Goal: Task Accomplishment & Management: Manage account settings

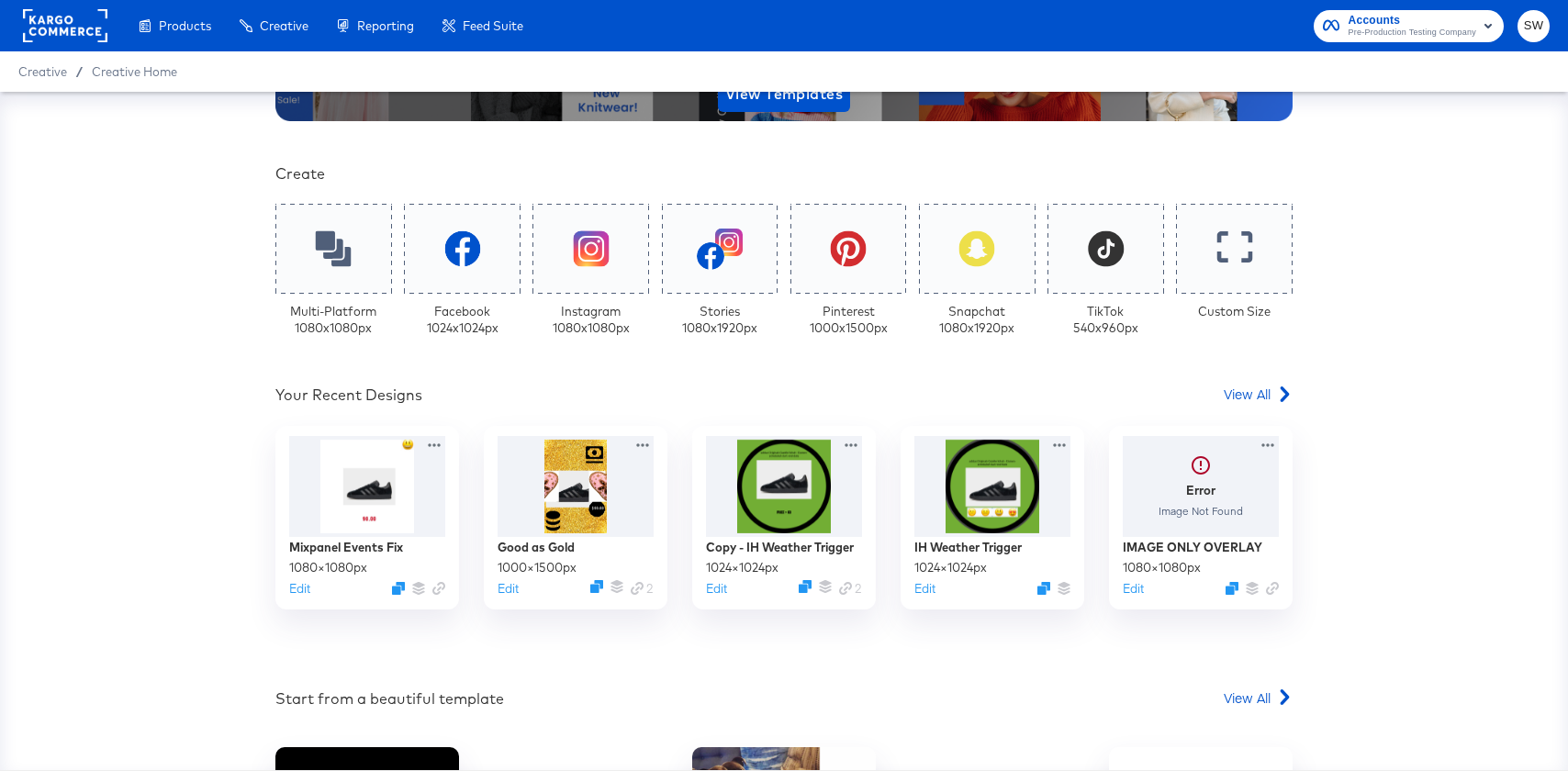
scroll to position [336, 0]
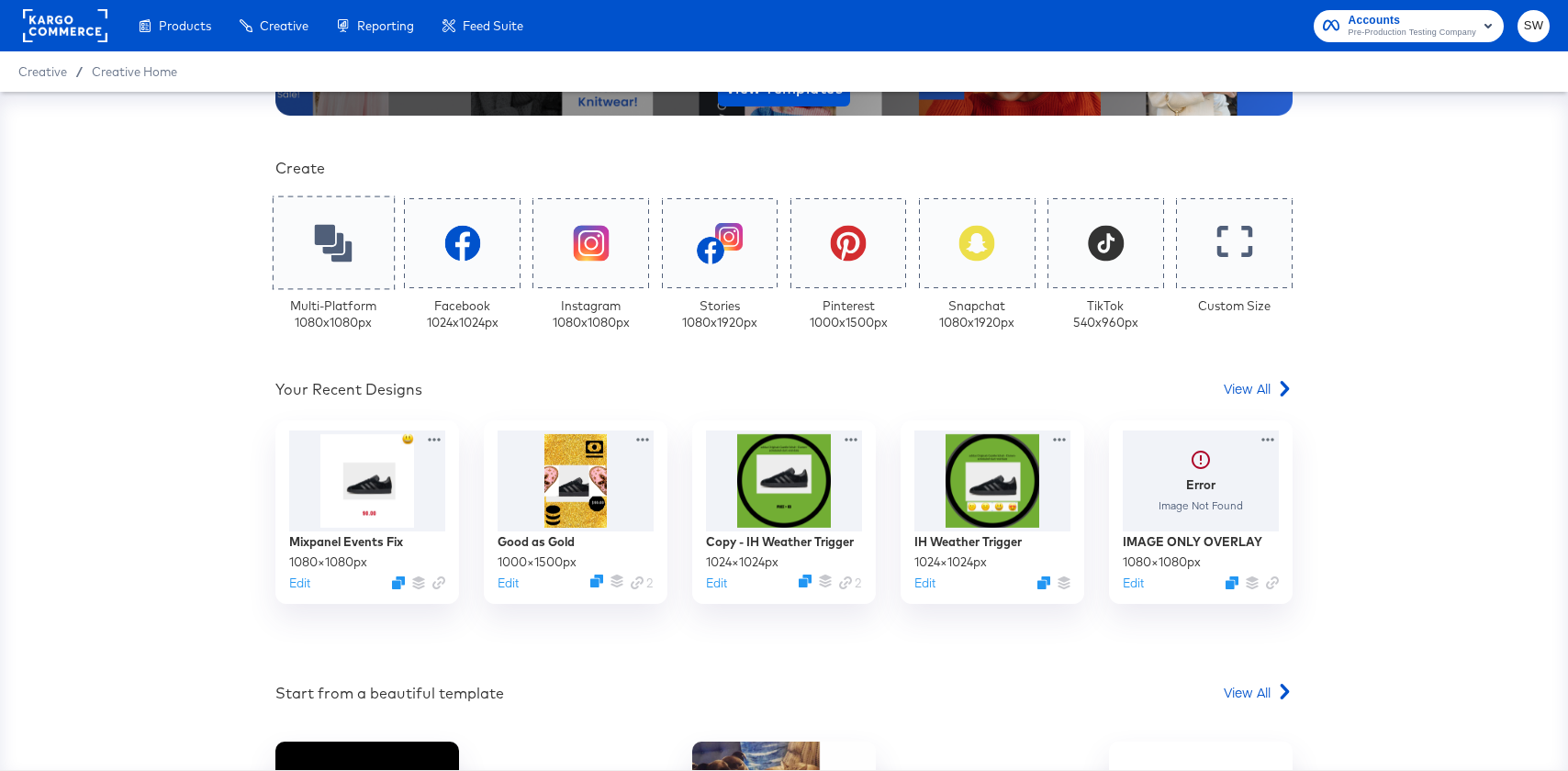
click at [315, 247] on icon at bounding box center [334, 243] width 38 height 38
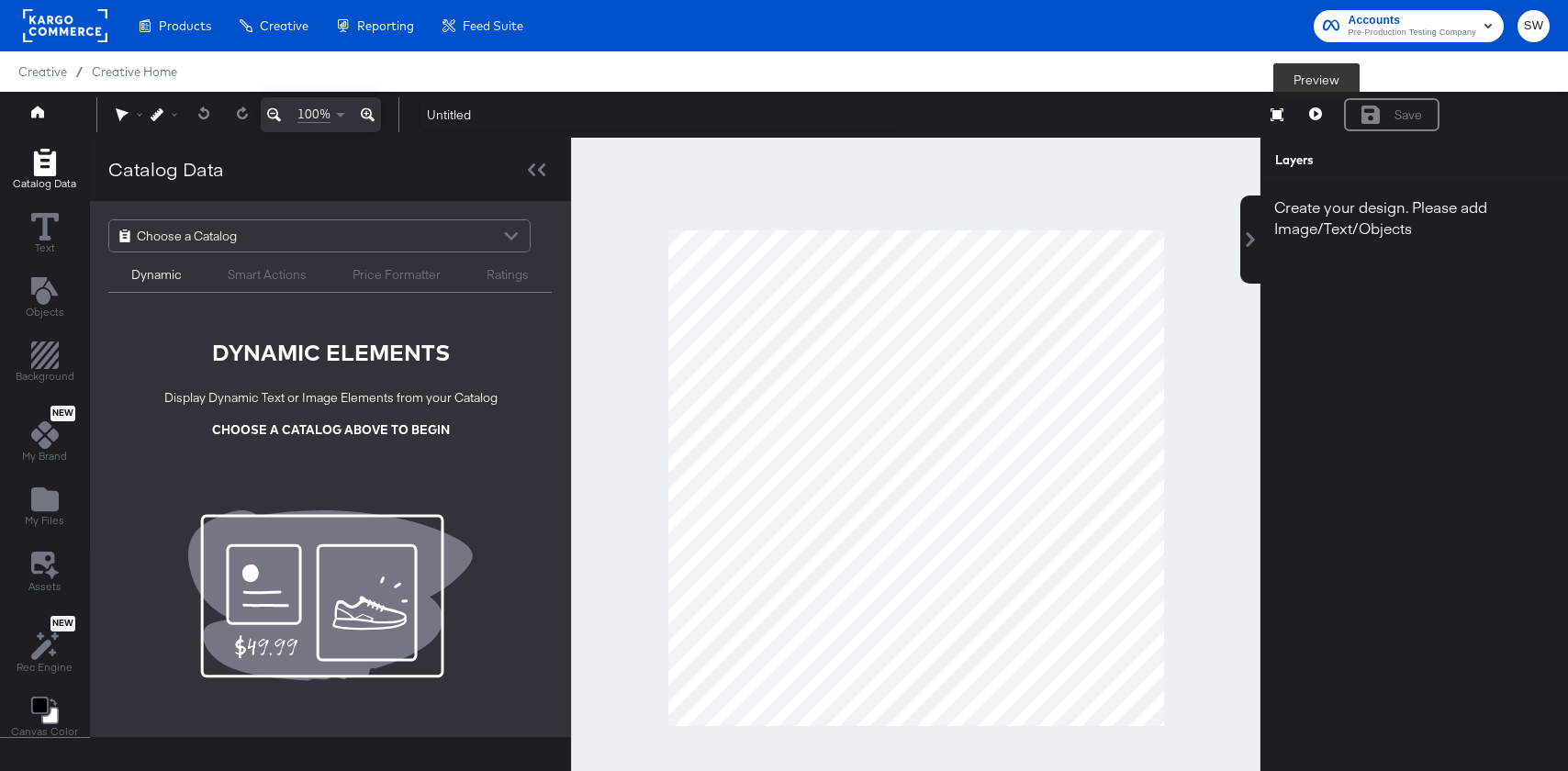
click at [1302, 126] on button at bounding box center [1315, 115] width 38 height 33
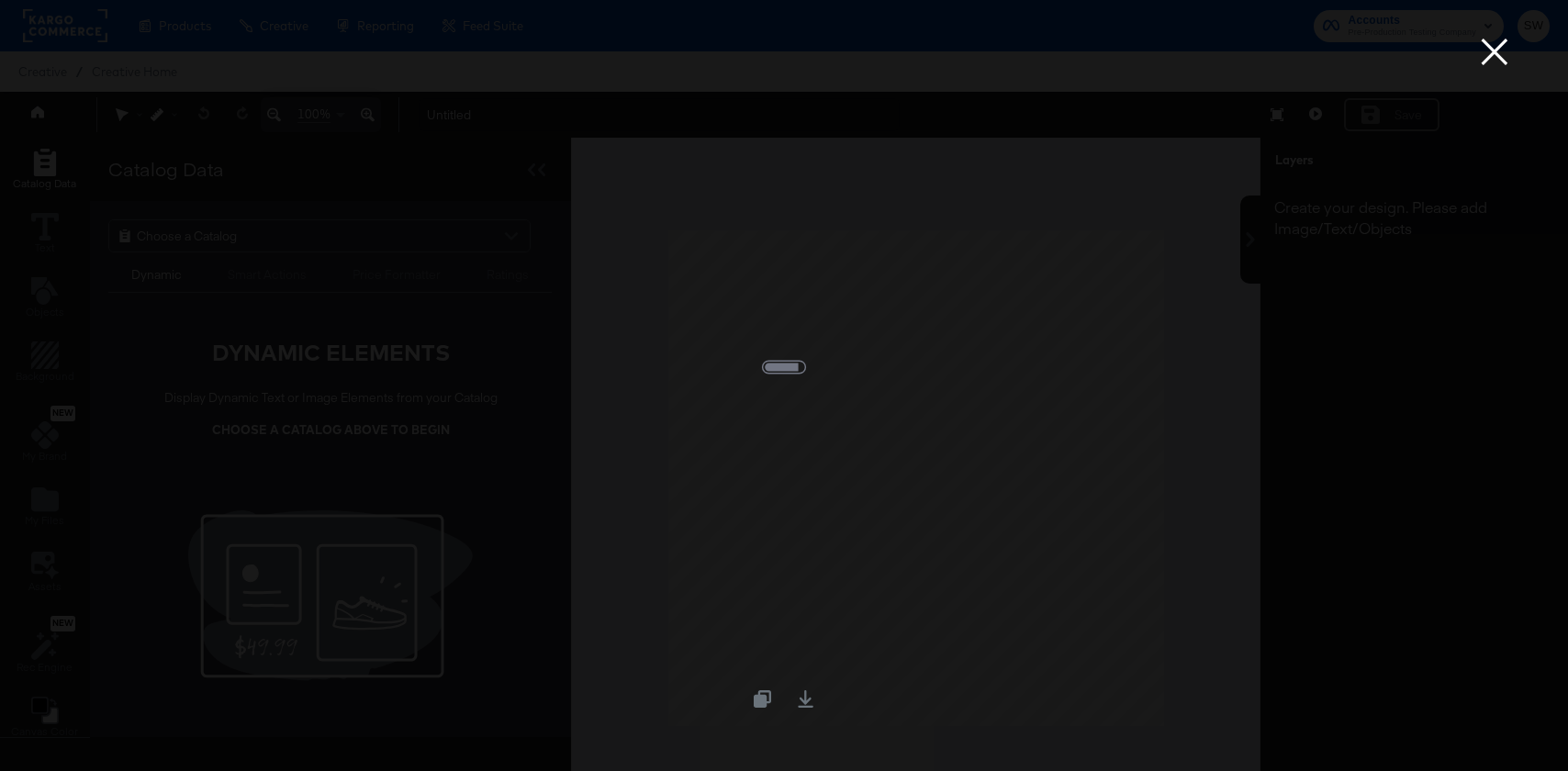
click at [1486, 37] on button "×" at bounding box center [1495, 19] width 37 height 37
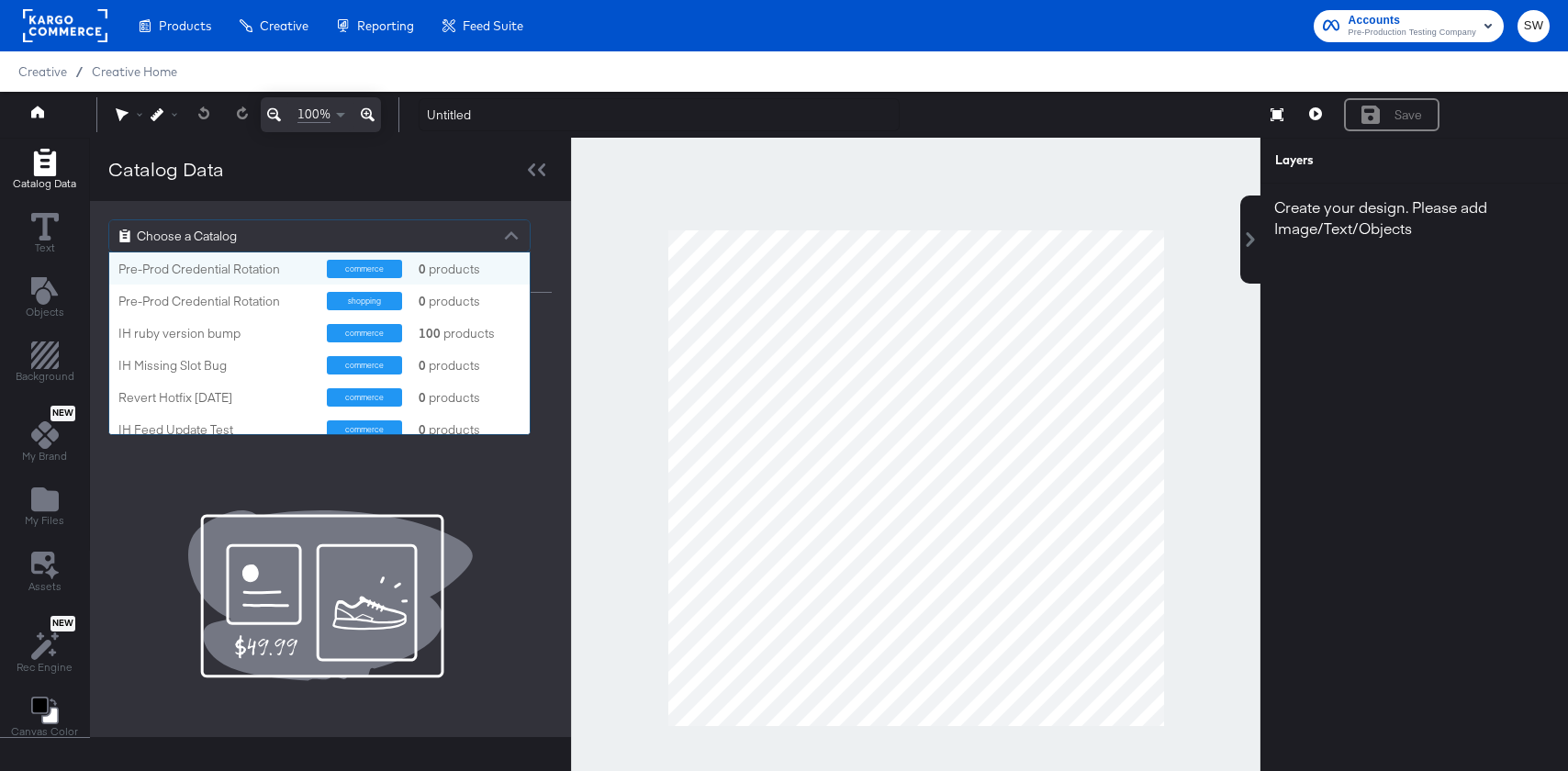
click at [252, 233] on div "Choose a Catalog" at bounding box center [319, 236] width 421 height 31
click at [260, 321] on div "IH ruby version bump commerce 100 products" at bounding box center [319, 332] width 421 height 32
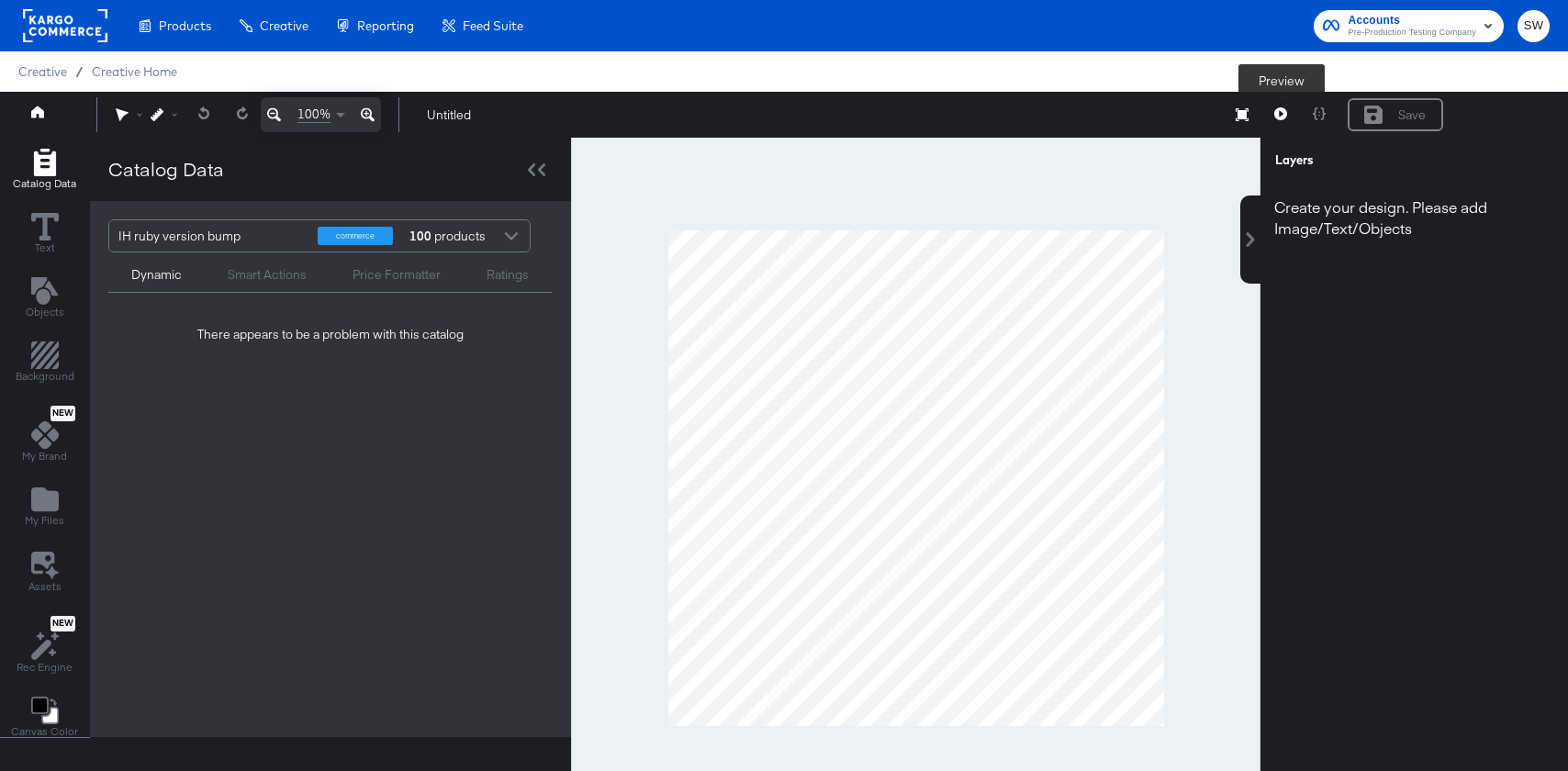
click at [1269, 108] on button at bounding box center [1280, 115] width 38 height 33
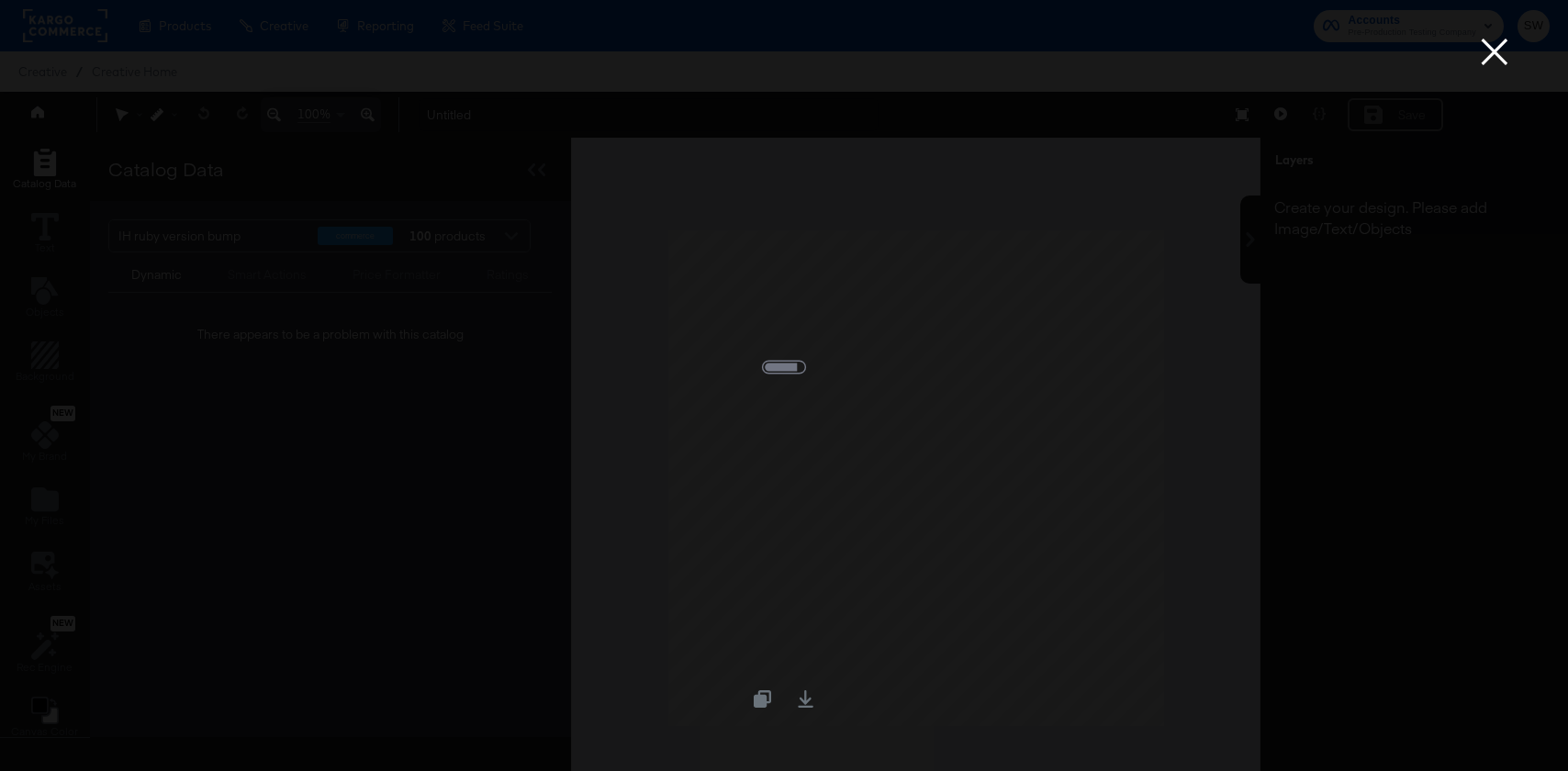
click at [1490, 37] on button "×" at bounding box center [1495, 19] width 37 height 37
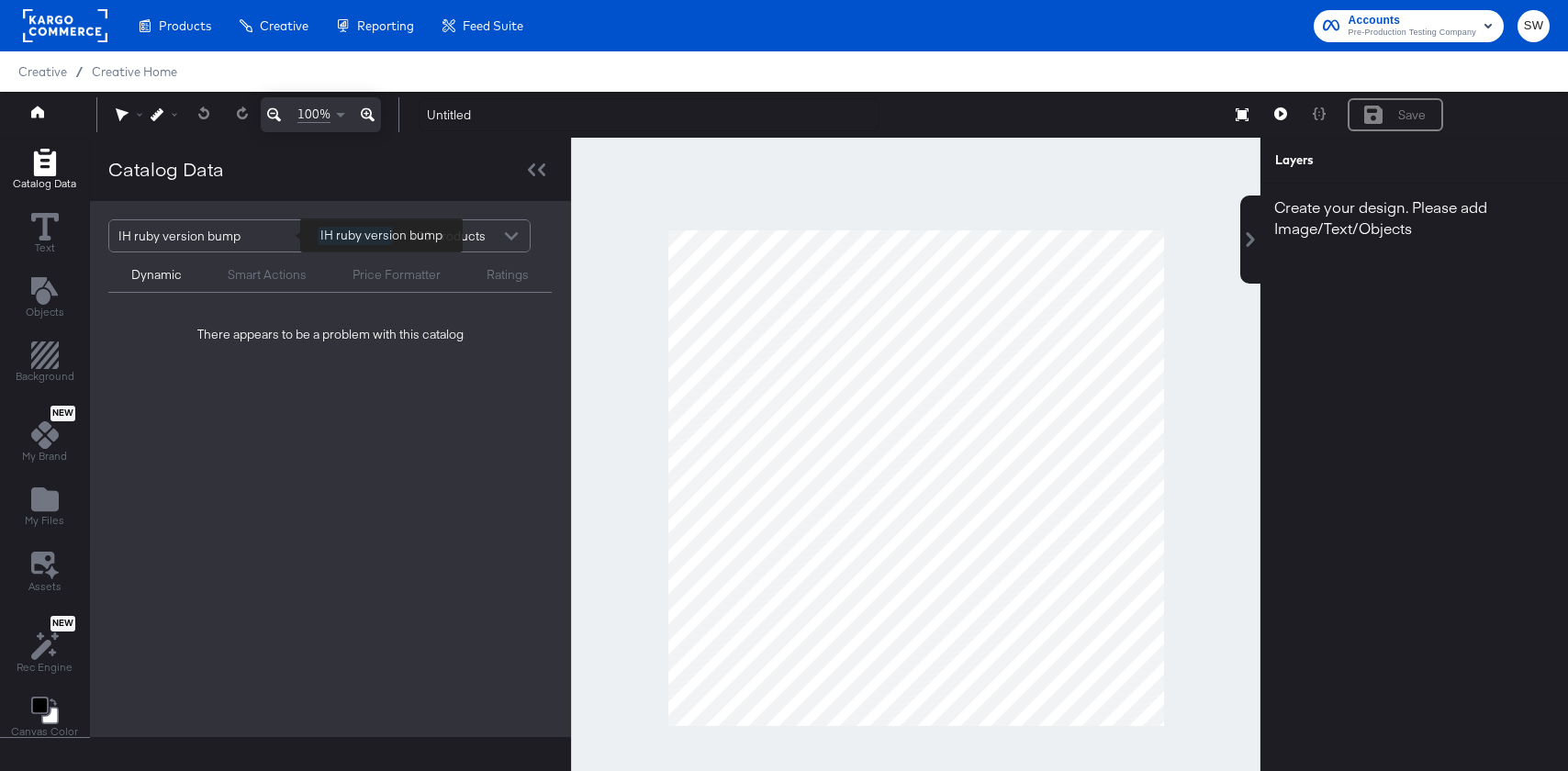
click at [241, 237] on div "IH ruby version bump" at bounding box center [211, 236] width 186 height 31
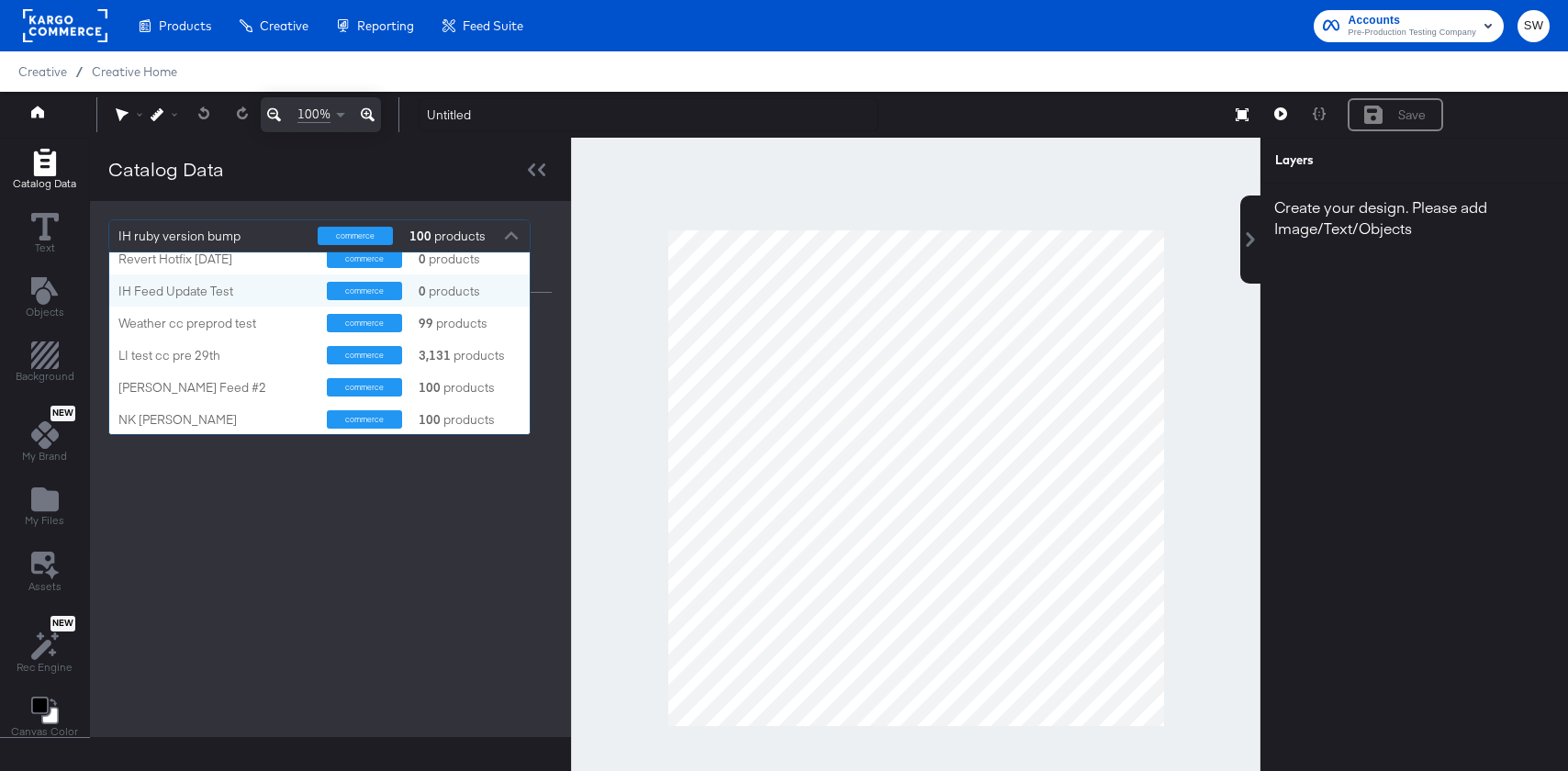
scroll to position [157, 0]
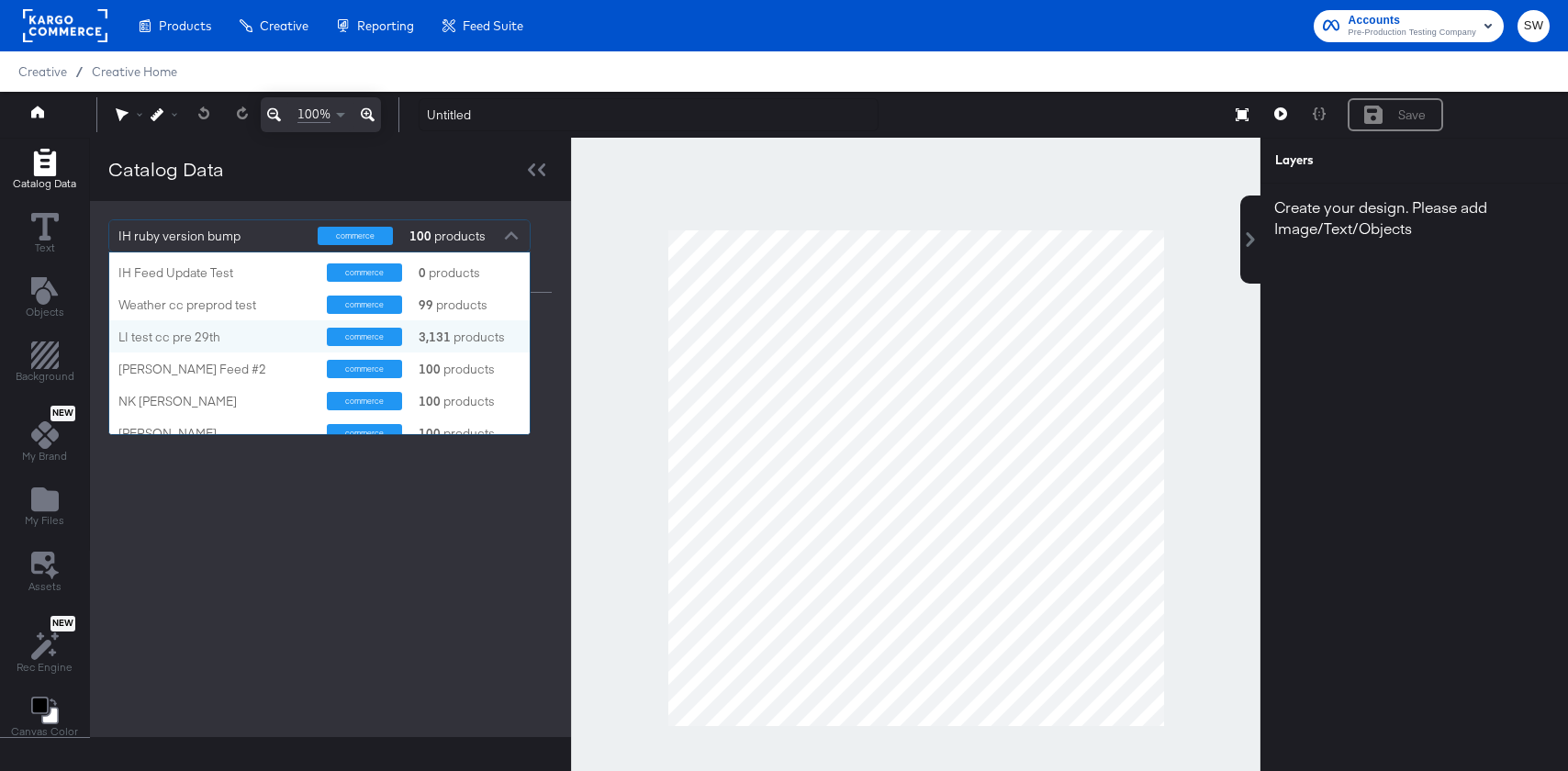
click at [324, 324] on div "LI test cc pre 29th commerce 3,131 products" at bounding box center [319, 336] width 421 height 32
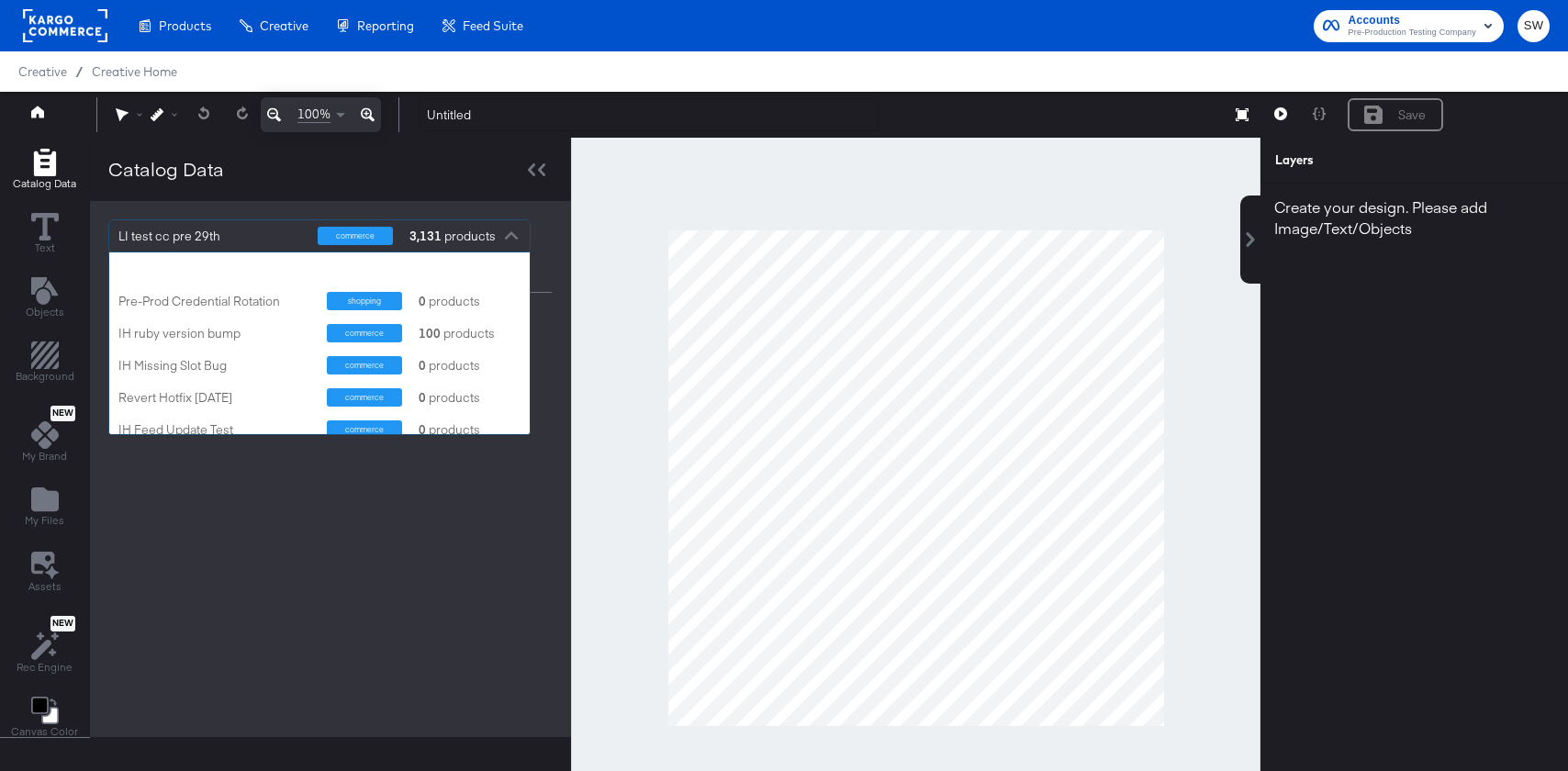
scroll to position [182, 421]
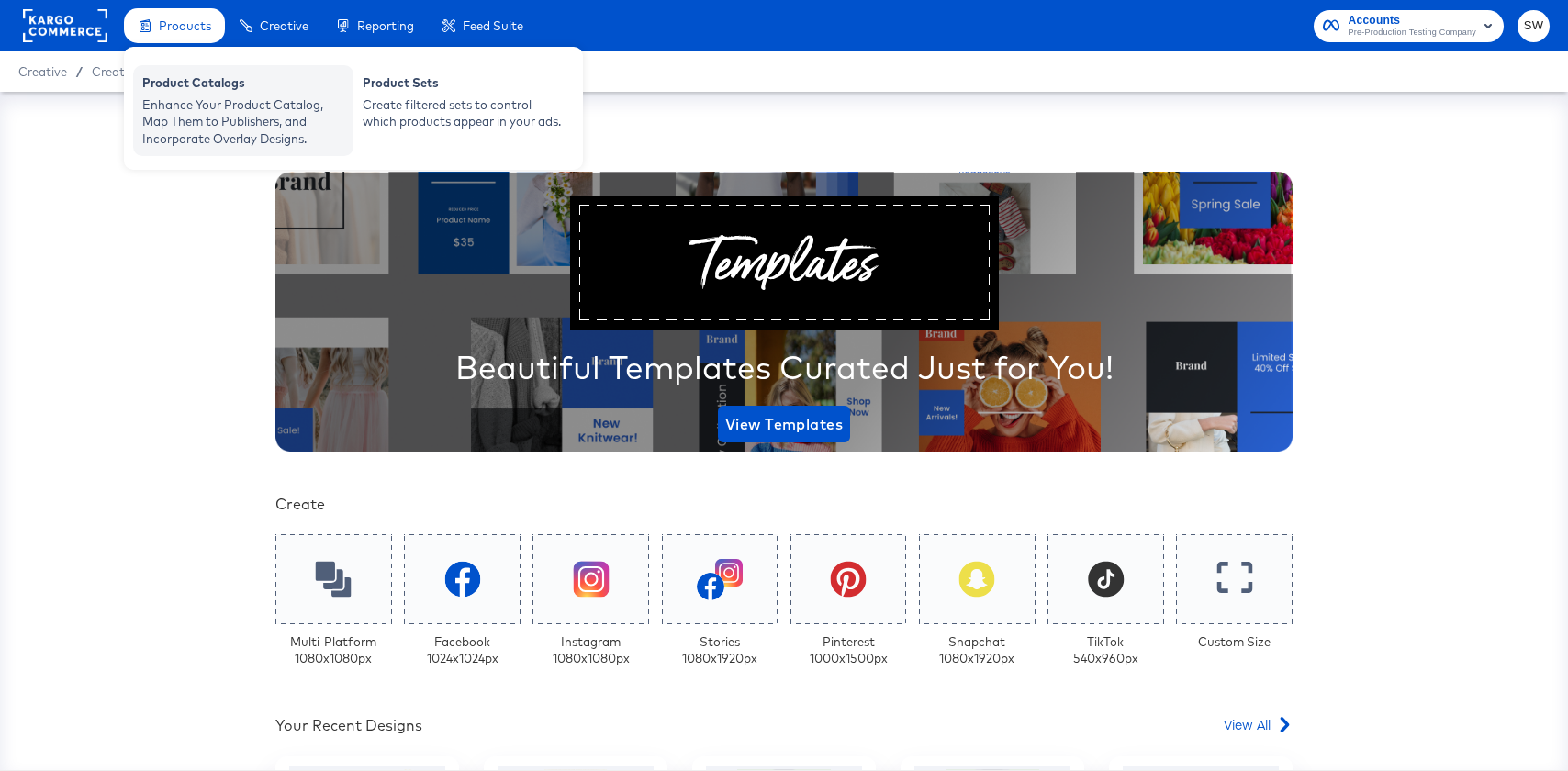
click at [202, 125] on div "Enhance Your Product Catalog, Map Them to Publishers, and Incorporate Overlay D…" at bounding box center [243, 122] width 202 height 52
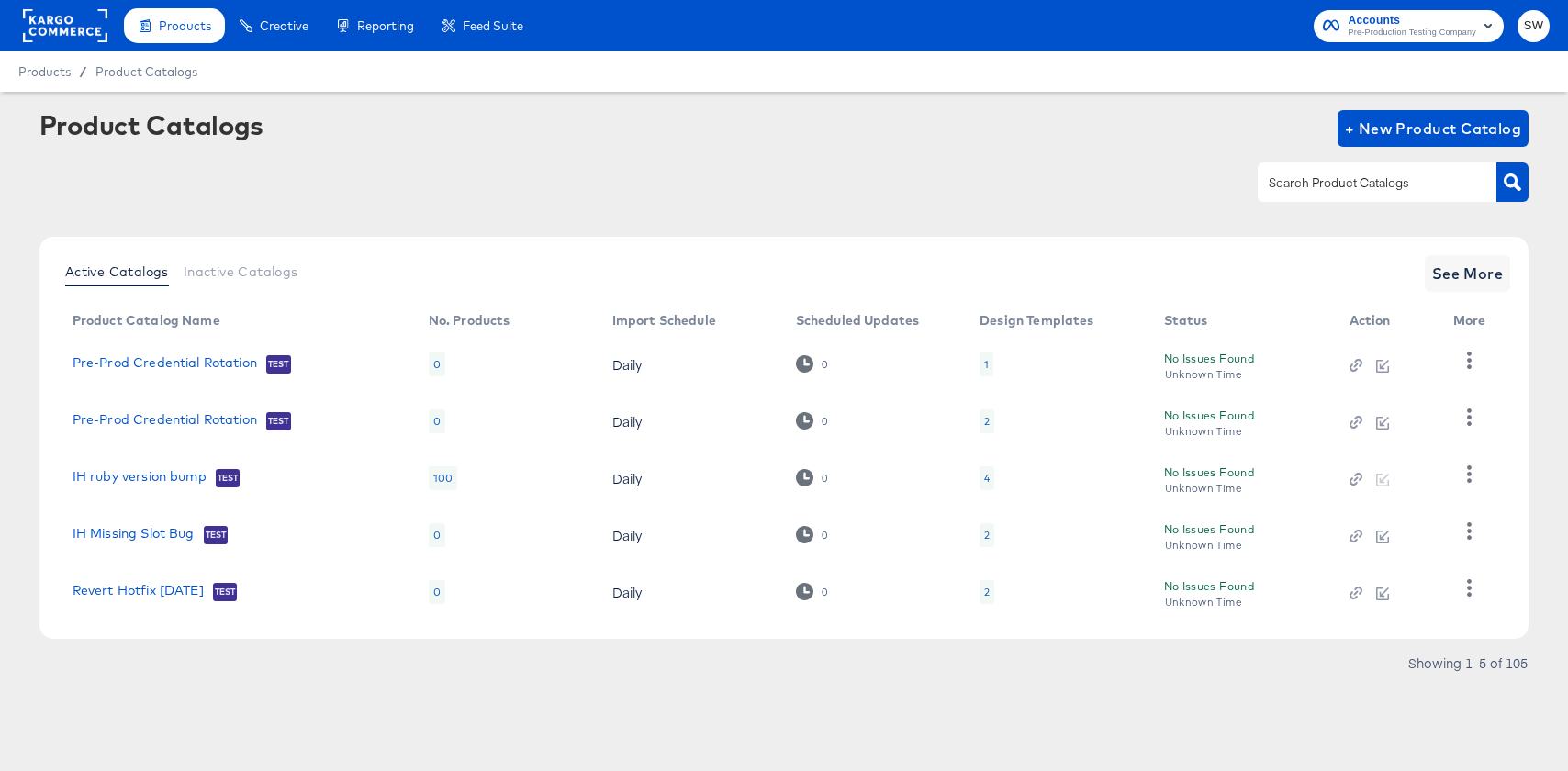
click at [784, 136] on div "Product Catalogs + New Product Catalog" at bounding box center [784, 129] width 1490 height 37
